Goal: Navigation & Orientation: Understand site structure

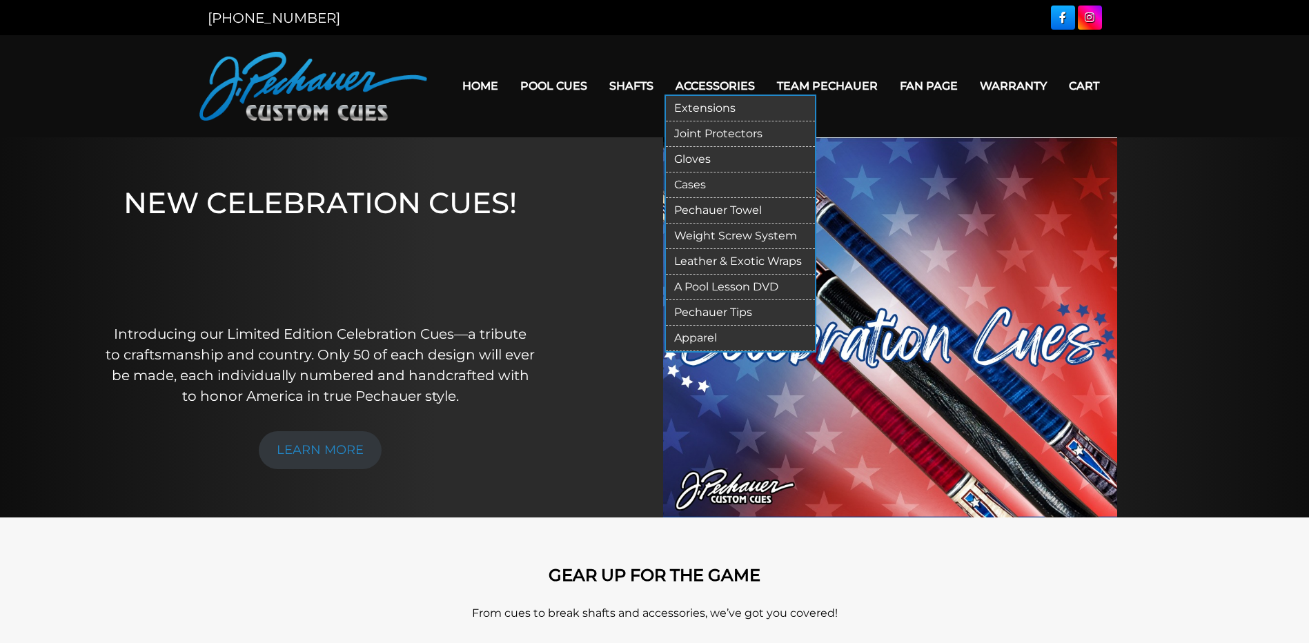
click at [731, 212] on link "Pechauer Towel" at bounding box center [740, 211] width 149 height 26
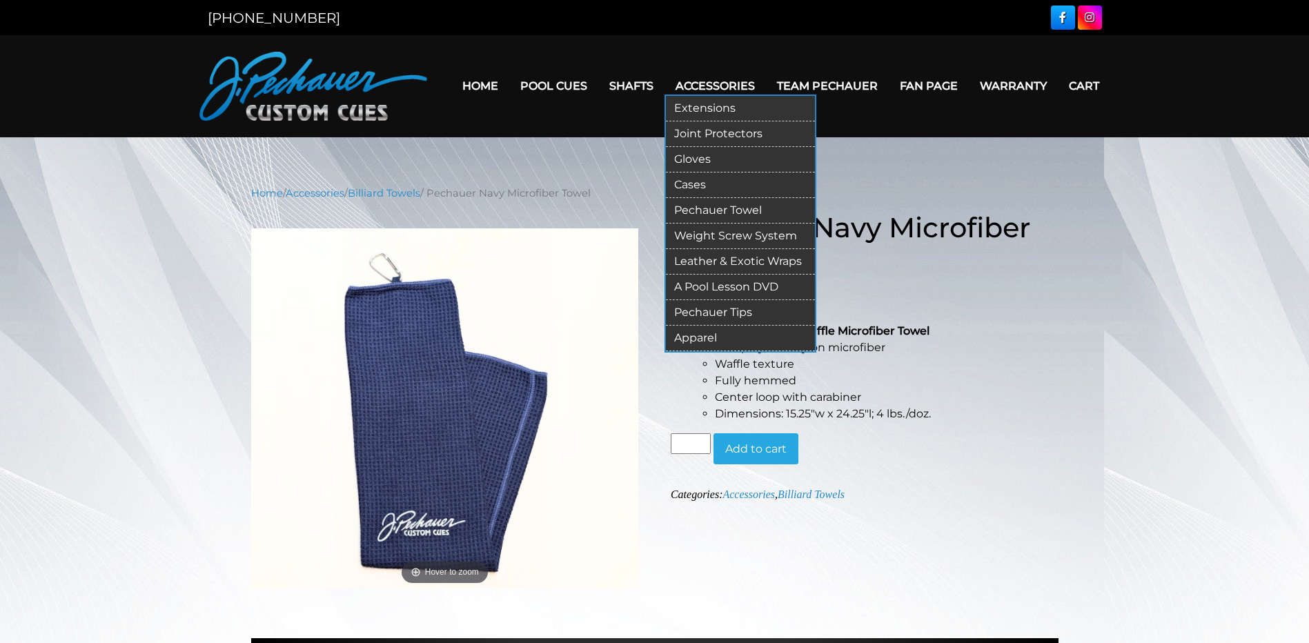
click at [704, 335] on link "Apparel" at bounding box center [740, 339] width 149 height 26
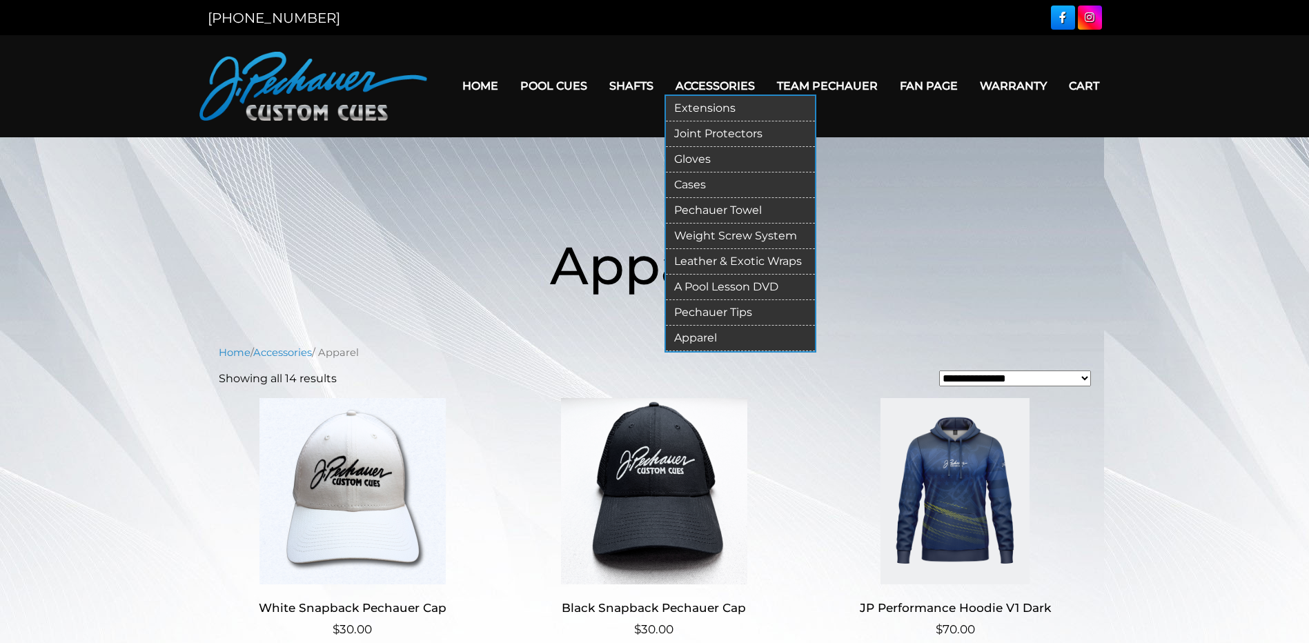
click at [723, 311] on link "Pechauer Tips" at bounding box center [740, 313] width 149 height 26
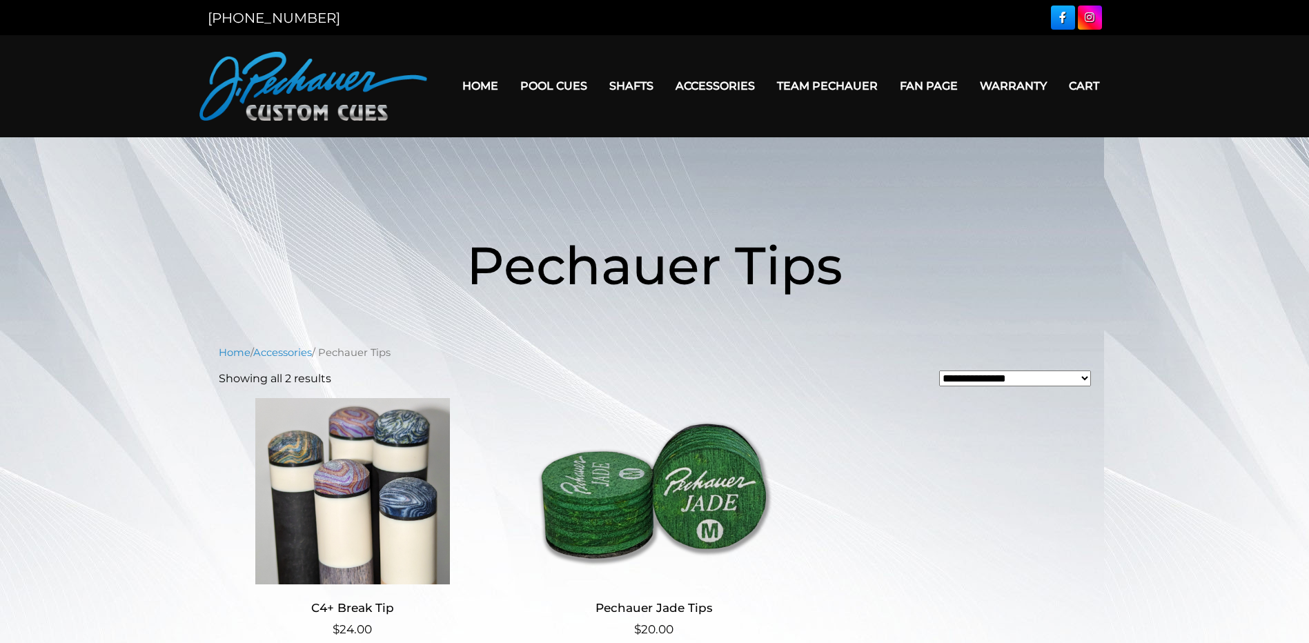
click at [1088, 380] on select "**********" at bounding box center [1015, 379] width 152 height 16
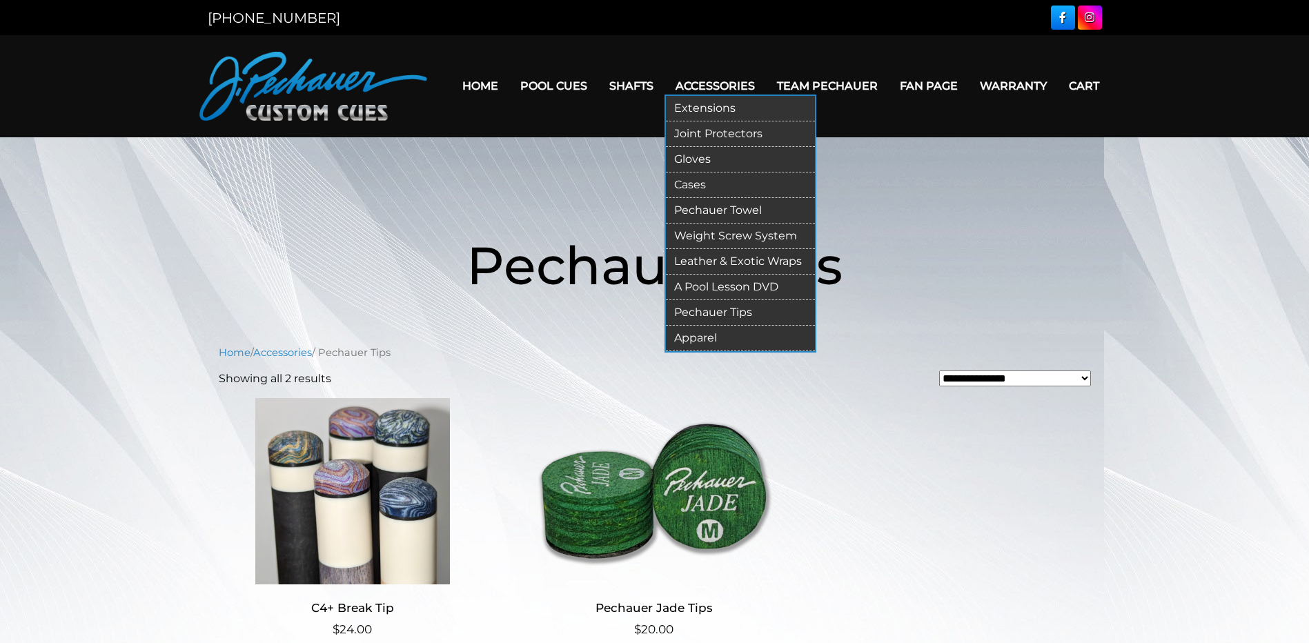
click at [719, 110] on link "Extensions" at bounding box center [740, 109] width 149 height 26
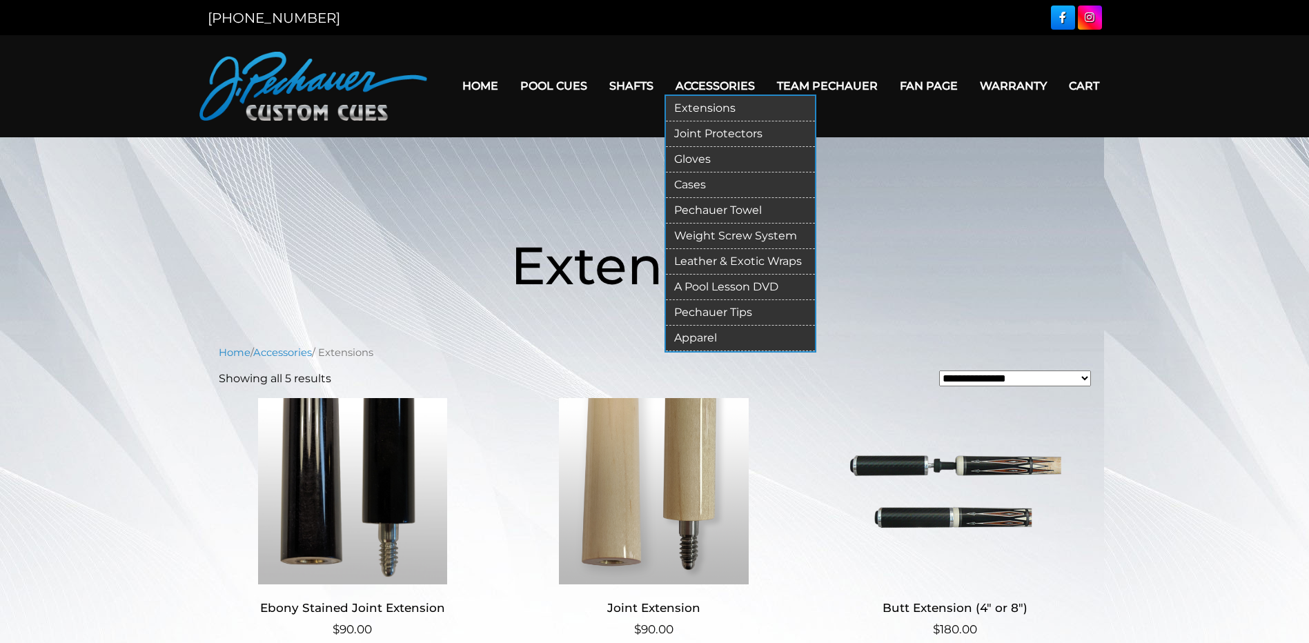
click at [691, 179] on link "Cases" at bounding box center [740, 186] width 149 height 26
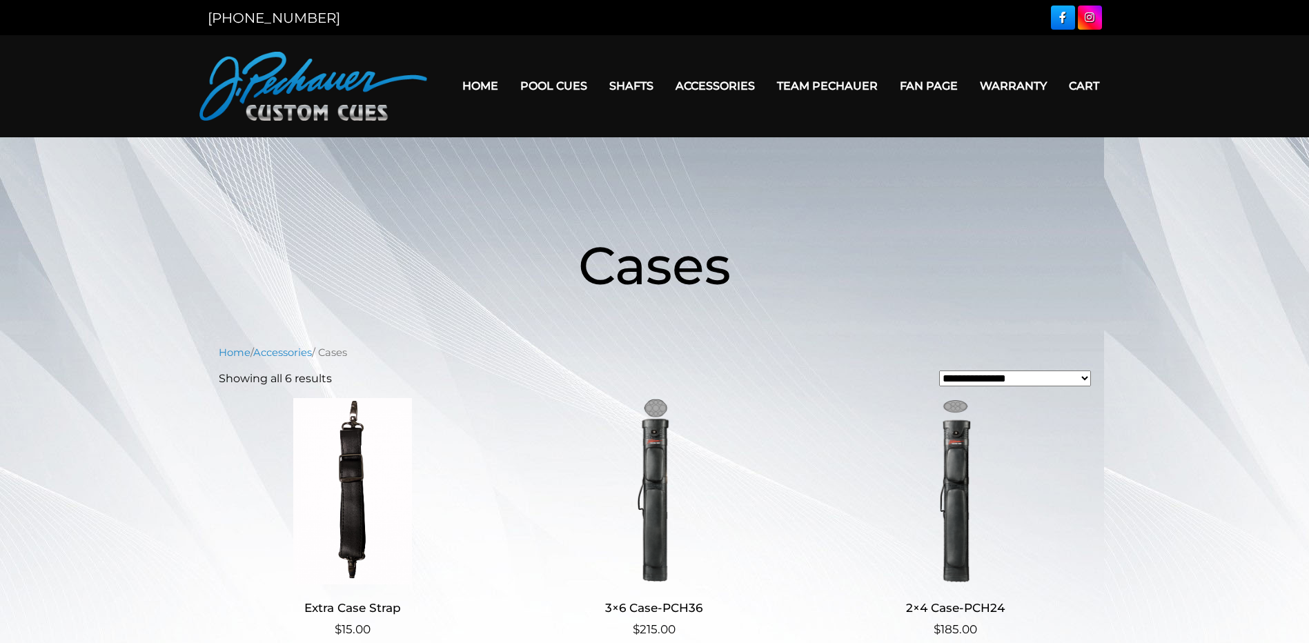
click at [799, 85] on link "Team Pechauer" at bounding box center [827, 85] width 123 height 35
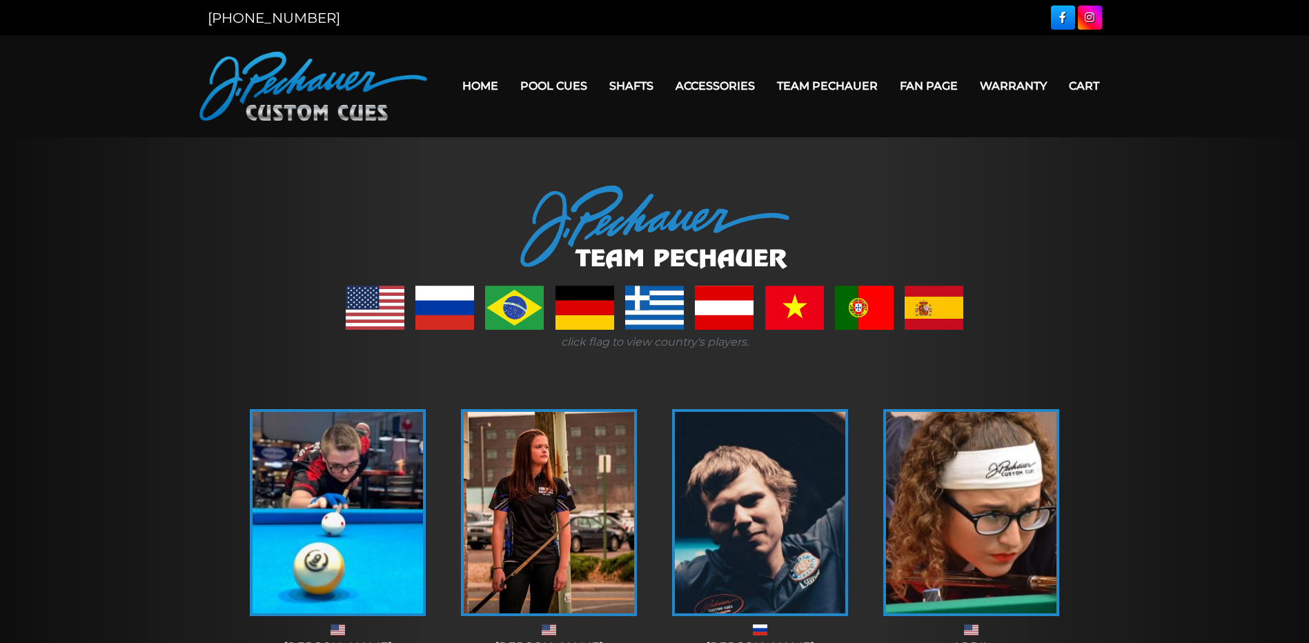
click at [937, 84] on link "Fan Page" at bounding box center [929, 85] width 80 height 35
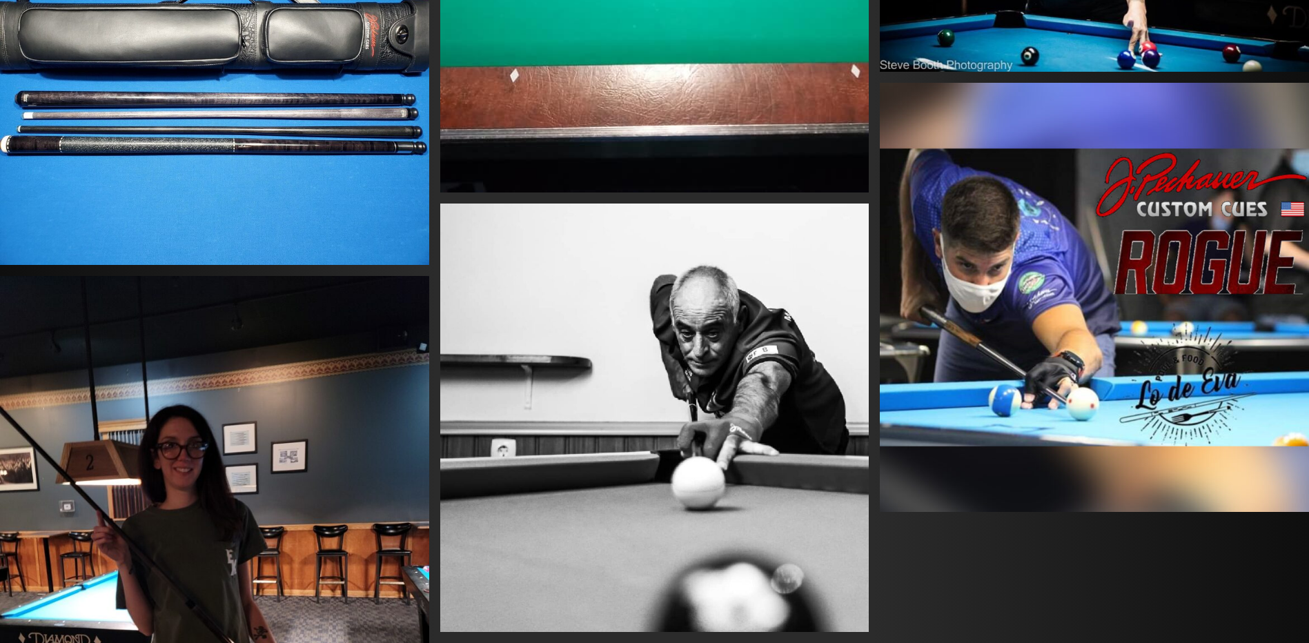
scroll to position [21268, 0]
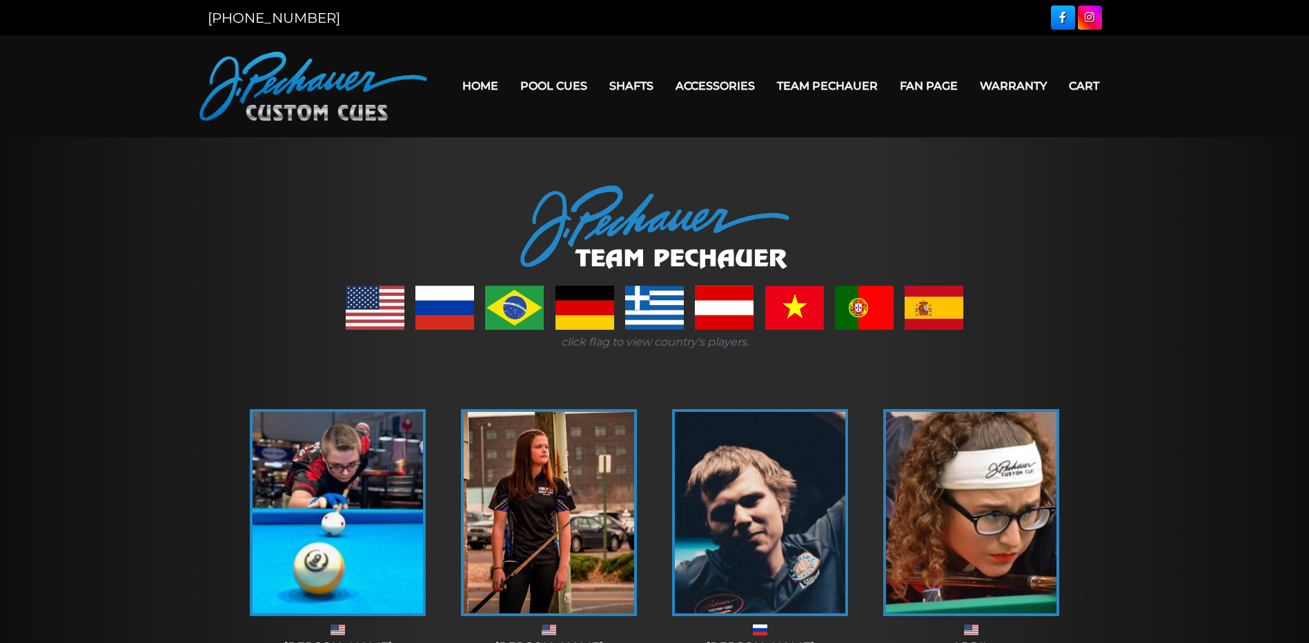
click at [487, 80] on link "Home" at bounding box center [480, 85] width 58 height 35
